Goal: Find specific page/section: Find specific page/section

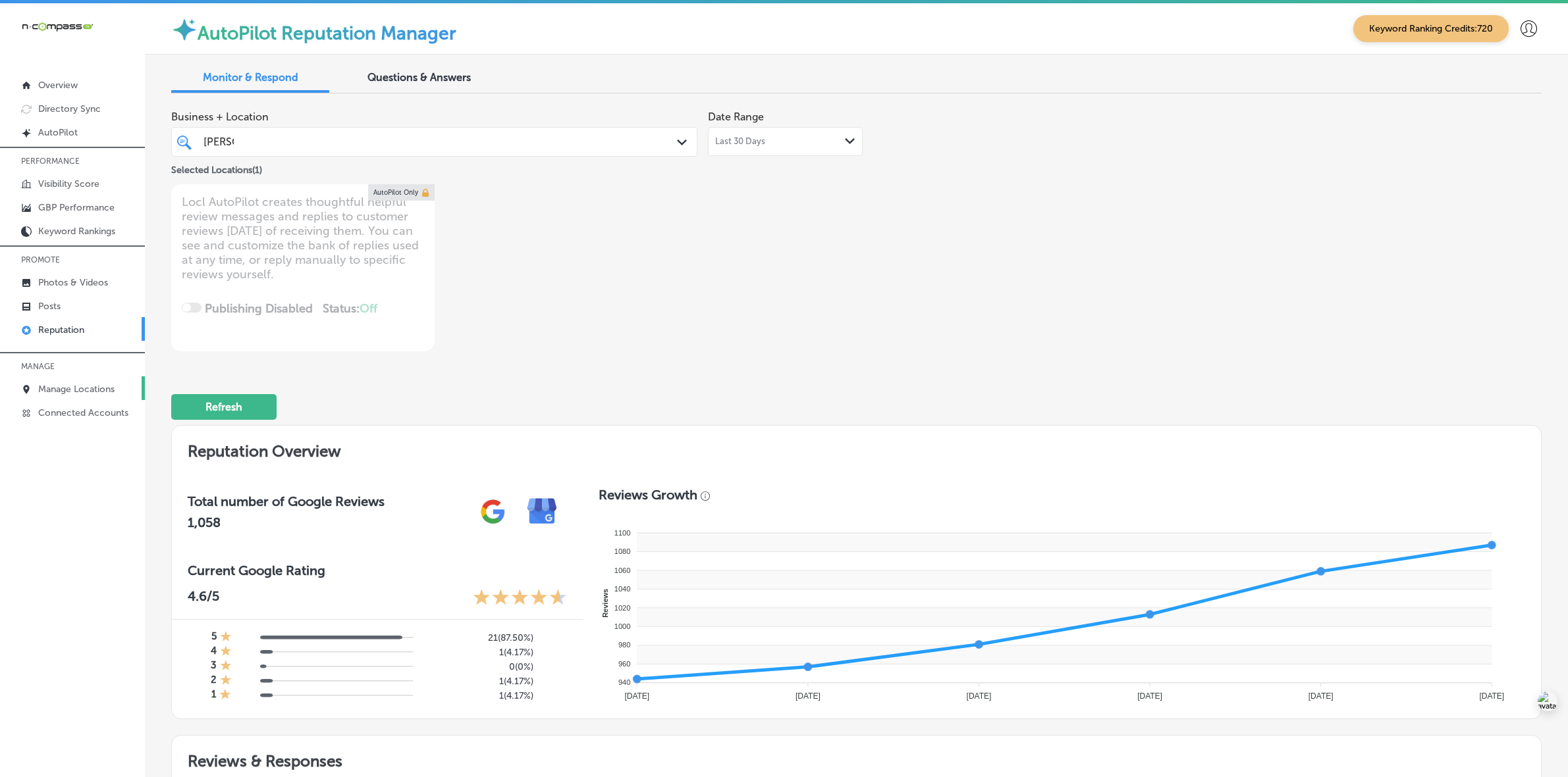
scroll to position [3, 0]
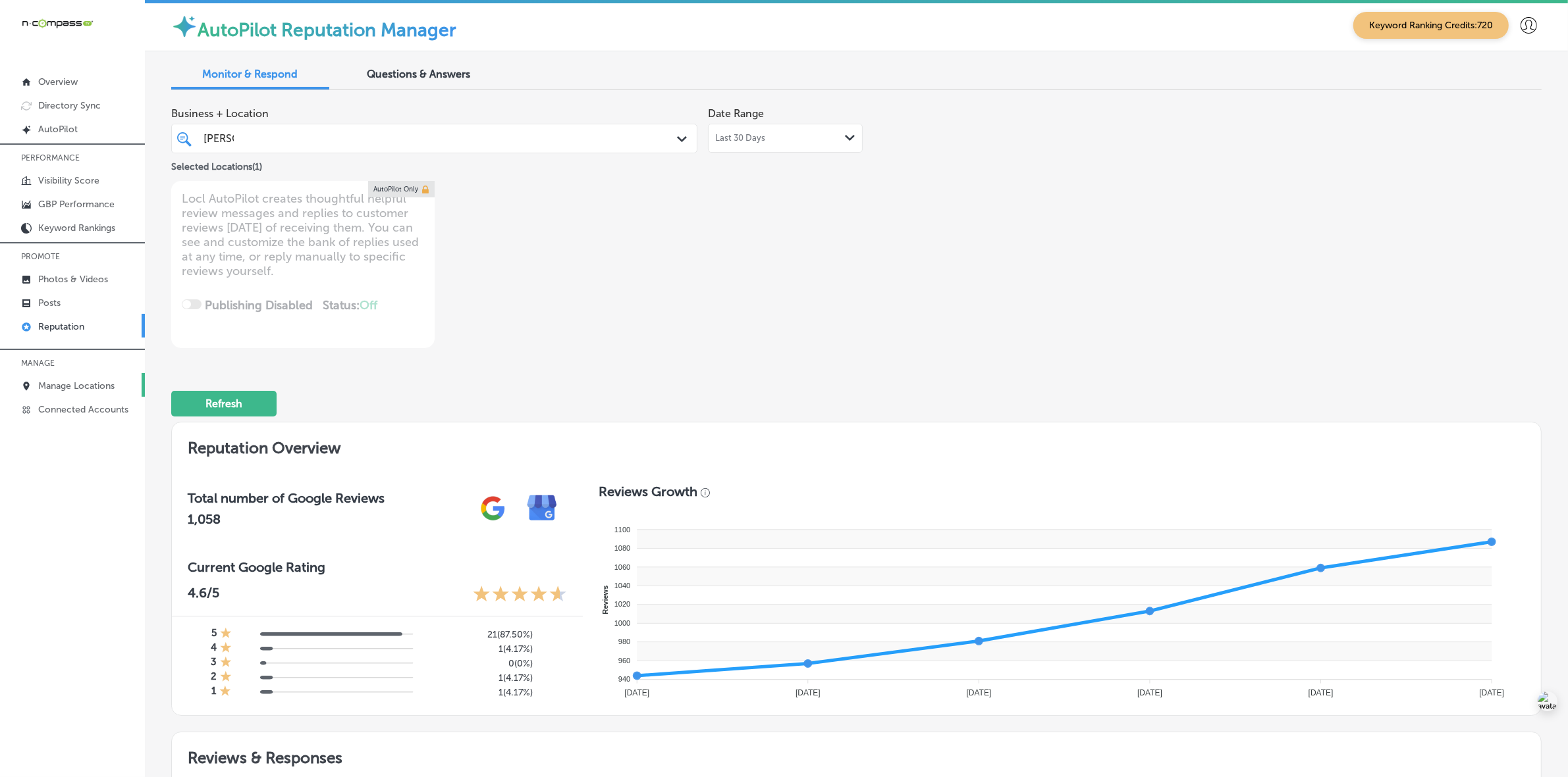
click at [89, 383] on link "Manage Locations" at bounding box center [72, 385] width 145 height 24
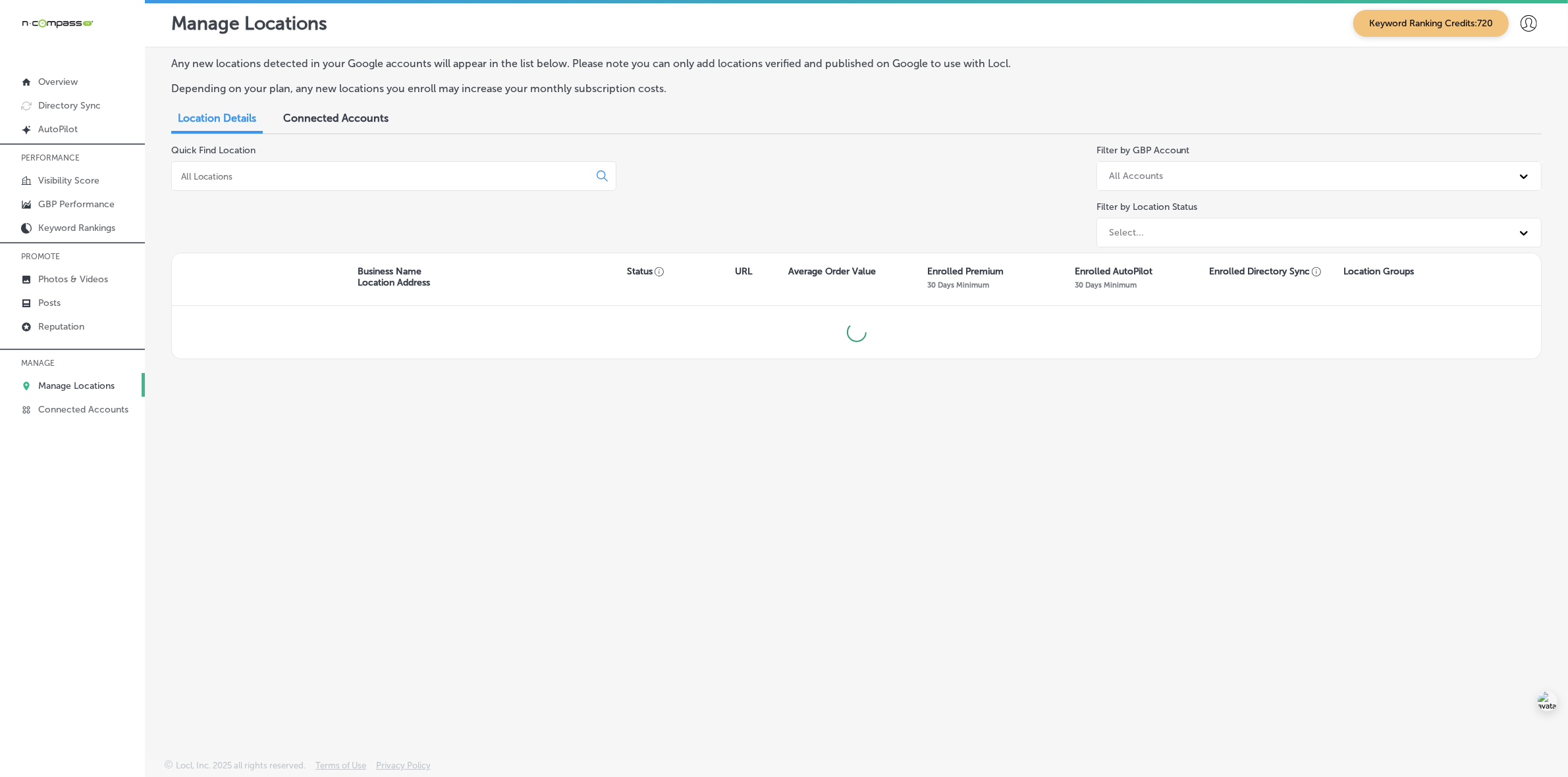
click at [275, 175] on input at bounding box center [383, 176] width 406 height 12
type input "r"
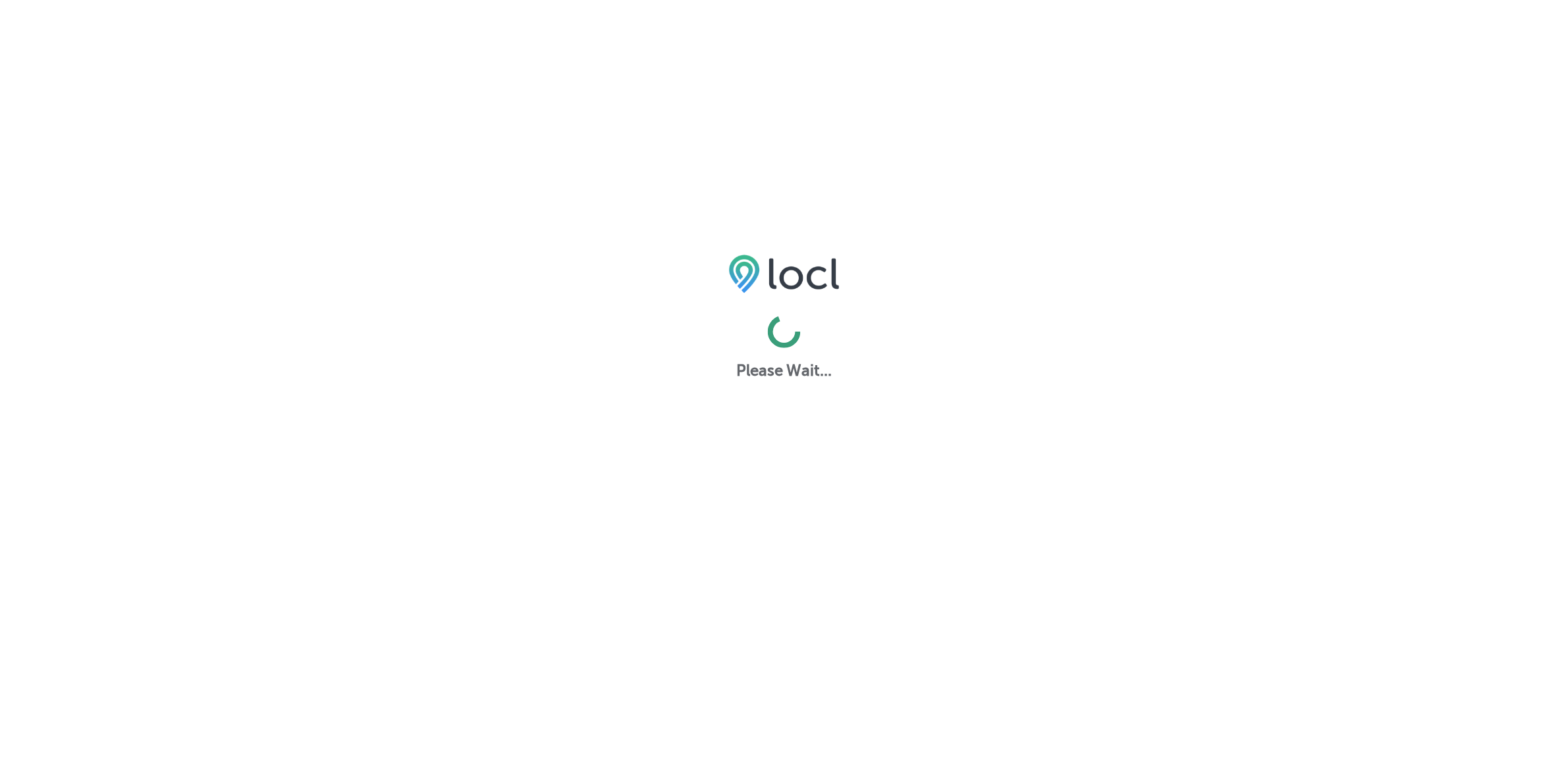
scroll to position [3, 0]
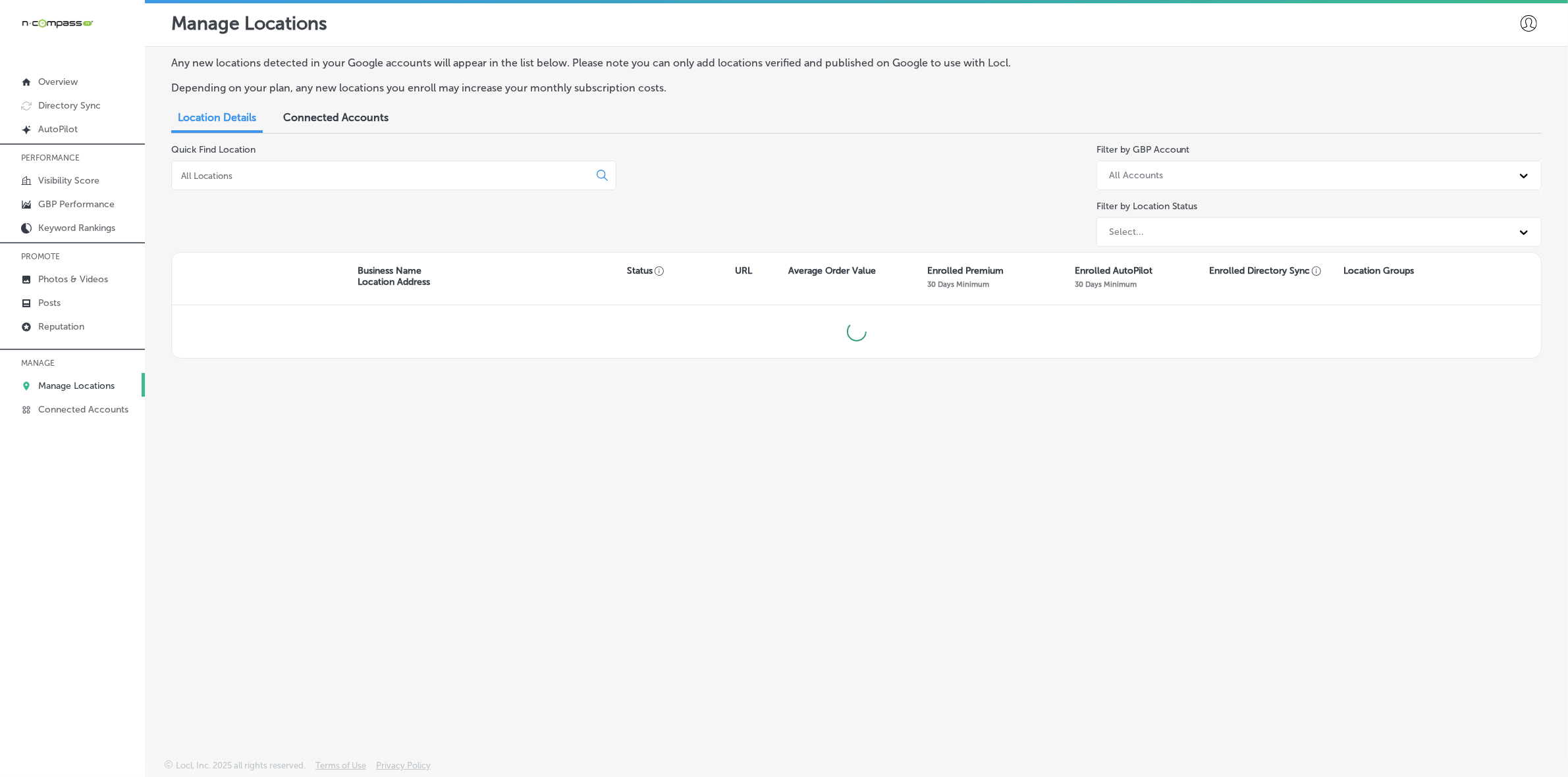
click at [400, 175] on input at bounding box center [383, 176] width 406 height 12
type input "reti"
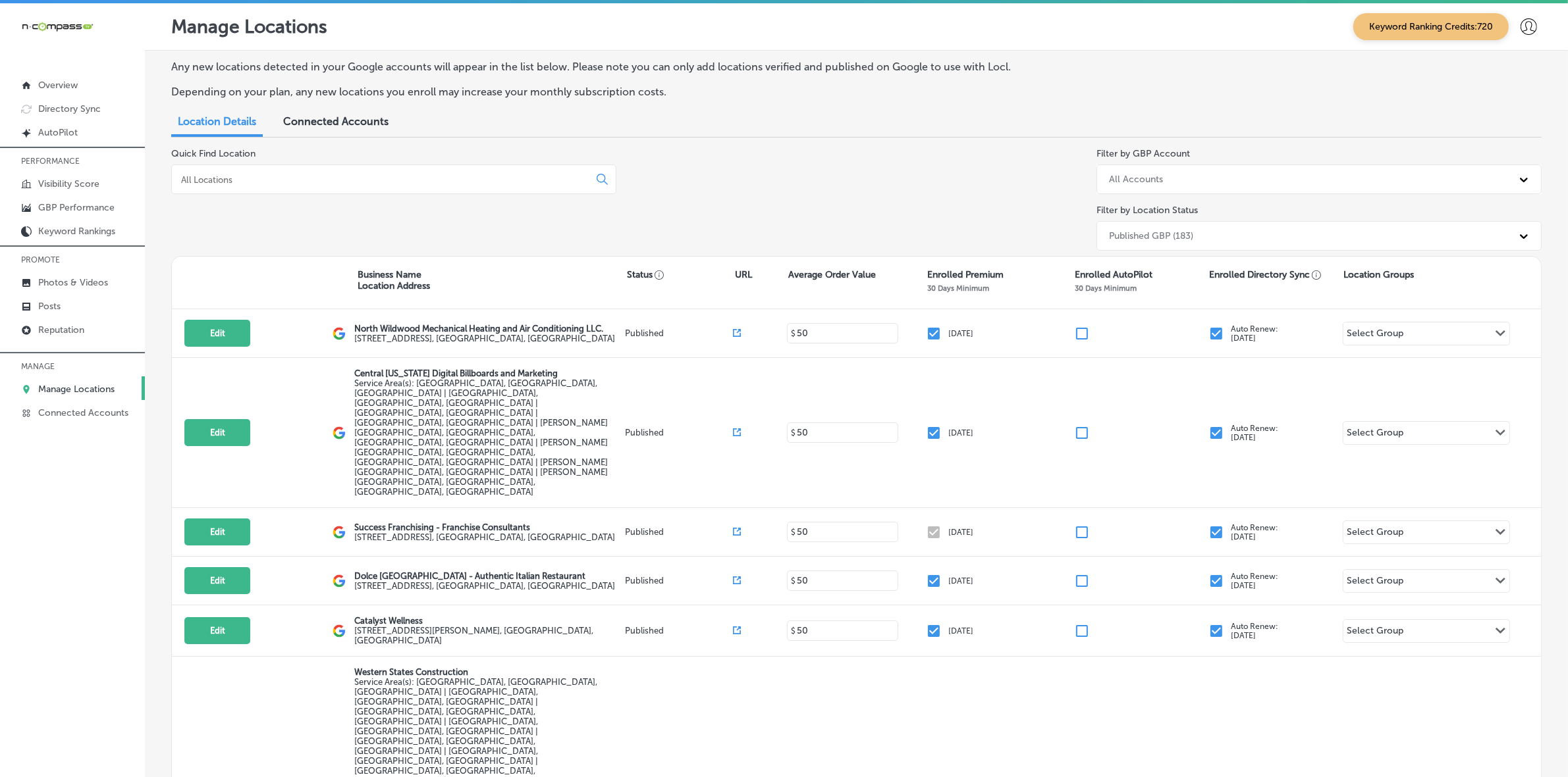
click at [380, 186] on div at bounding box center [394, 179] width 445 height 30
click at [378, 169] on div at bounding box center [394, 179] width 445 height 30
click at [288, 175] on input at bounding box center [383, 179] width 406 height 12
paste input "Retirement Health Plans Made Simple"
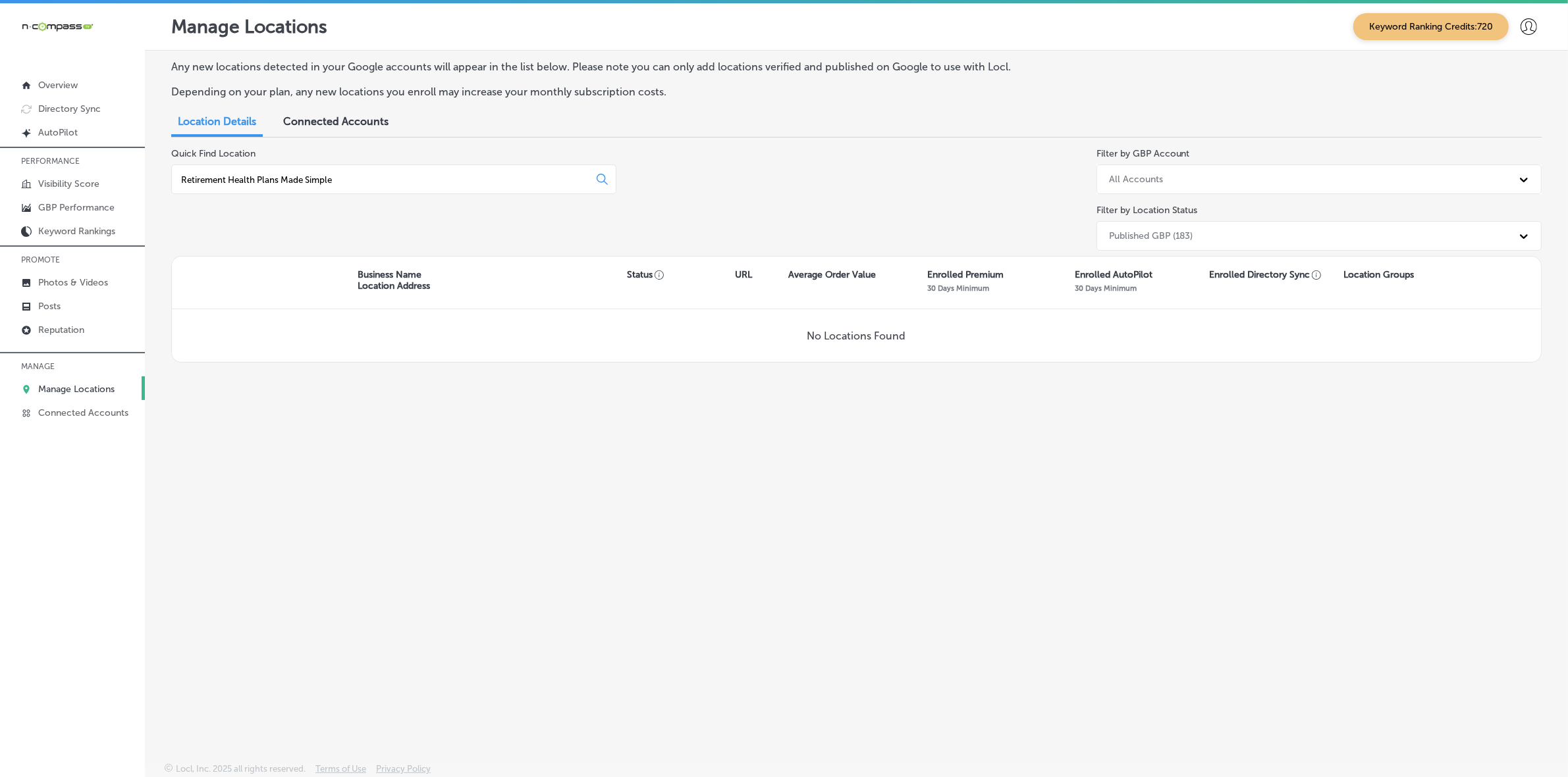
type input "Retirement Health Plans Made Simple"
click at [356, 178] on input "Retirement Health Plans Made Simple" at bounding box center [383, 179] width 406 height 12
